Goal: Task Accomplishment & Management: Complete application form

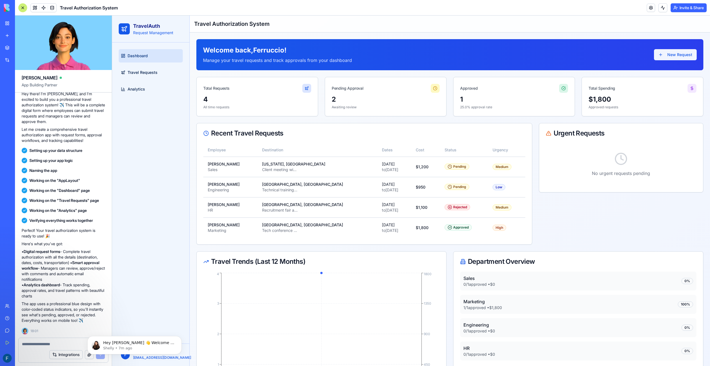
click at [674, 53] on button "New Request" at bounding box center [675, 54] width 43 height 11
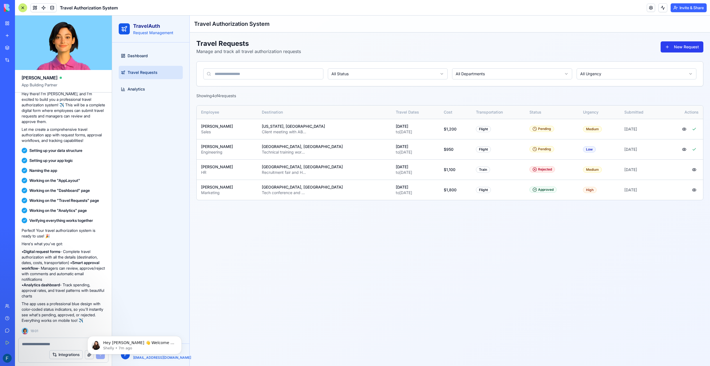
click at [688, 48] on button "New Request" at bounding box center [682, 46] width 43 height 11
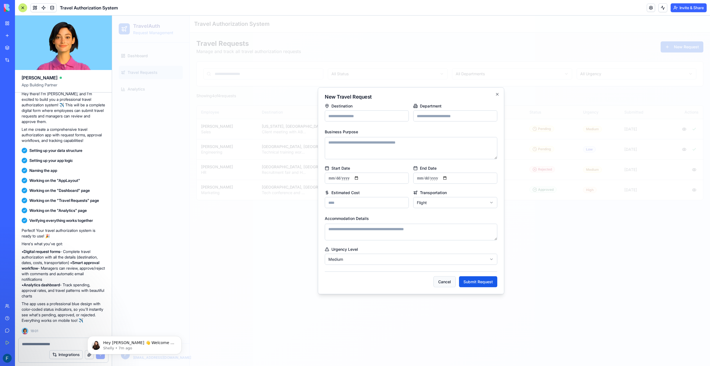
click at [445, 279] on button "Cancel" at bounding box center [445, 281] width 22 height 11
